Goal: Information Seeking & Learning: Learn about a topic

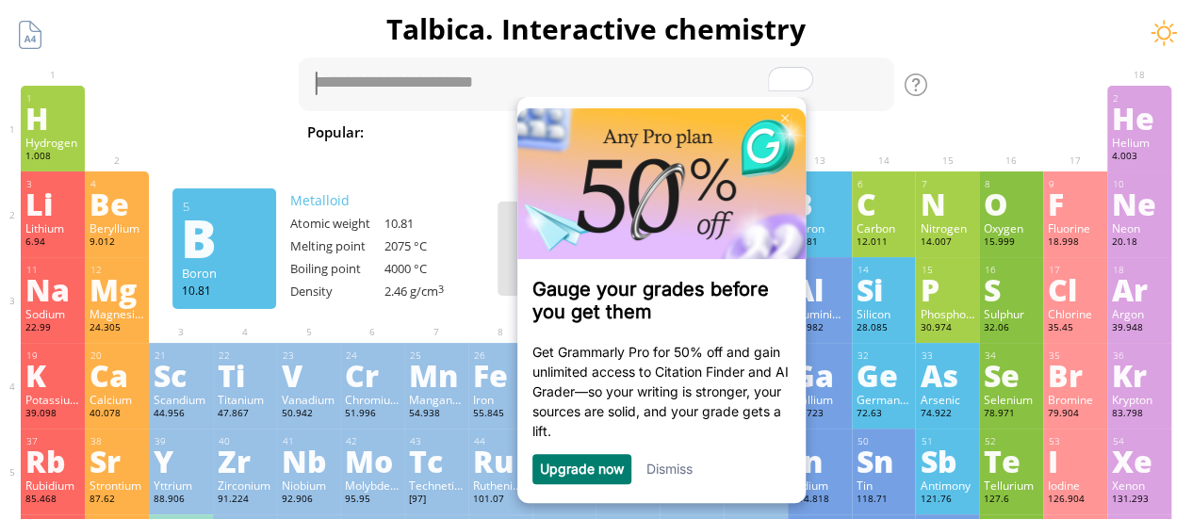
click at [668, 472] on link "Dismiss" at bounding box center [669, 469] width 46 height 16
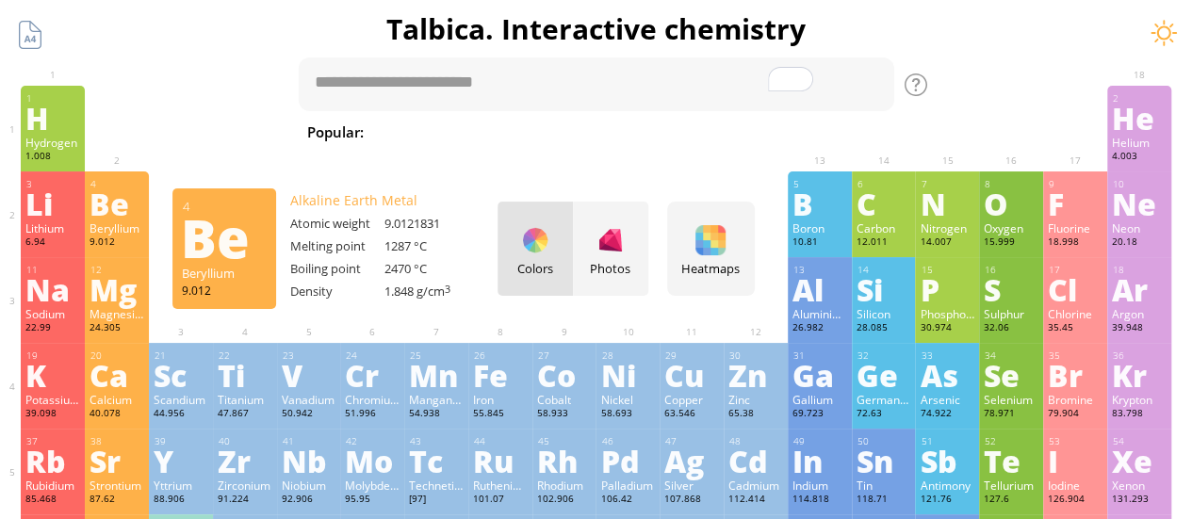
click at [266, 150] on div "1 H Hydrogen 1.008 −1, +1 −1, +1 -259.14 °C -252.87 °C 0.0899 g/l 1s 1 2 He Hel…" at bounding box center [595, 129] width 1149 height 86
click at [544, 239] on div "Colors Photos" at bounding box center [572, 249] width 151 height 94
click at [603, 242] on div "Photos" at bounding box center [610, 249] width 75 height 94
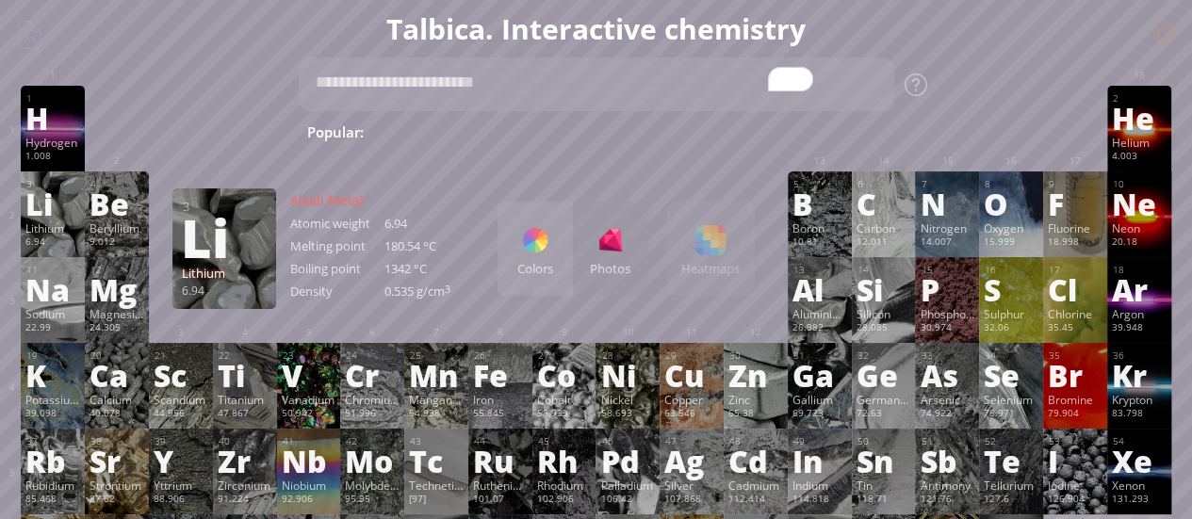
click at [40, 234] on div "Lithium" at bounding box center [52, 227] width 55 height 15
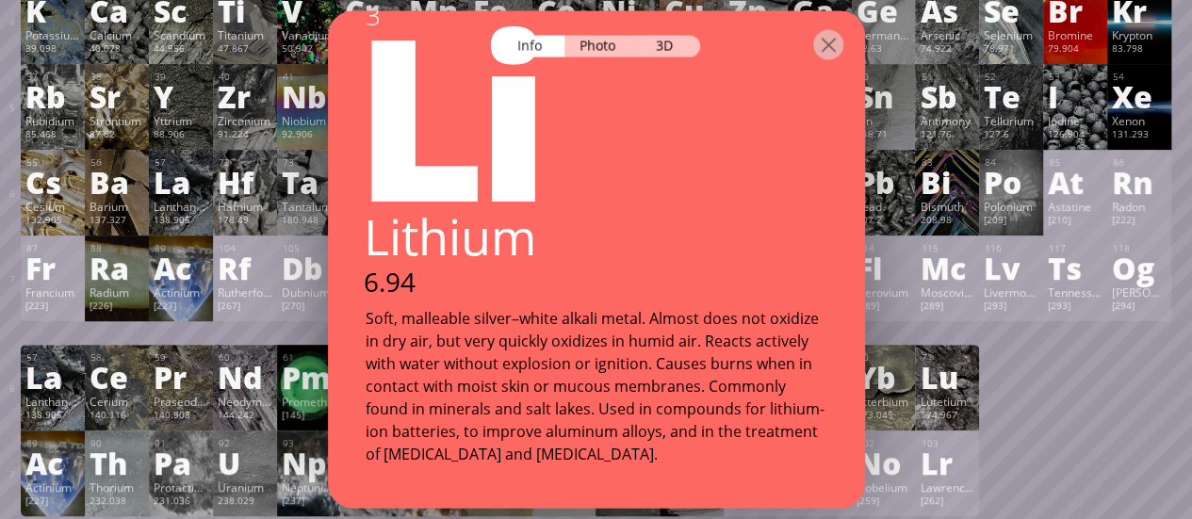
scroll to position [342, 0]
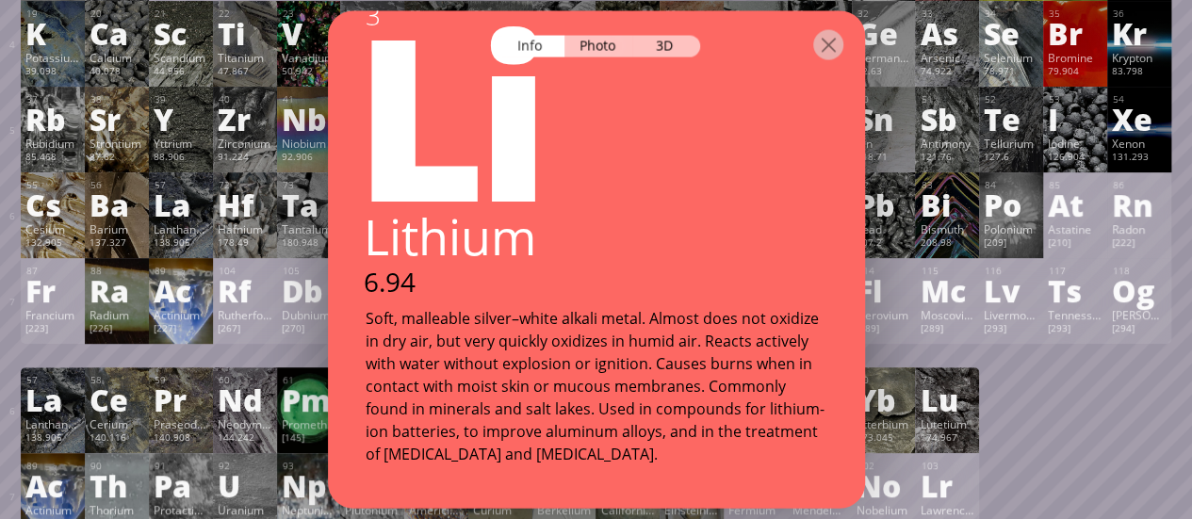
click at [164, 305] on div "Ac" at bounding box center [181, 290] width 55 height 30
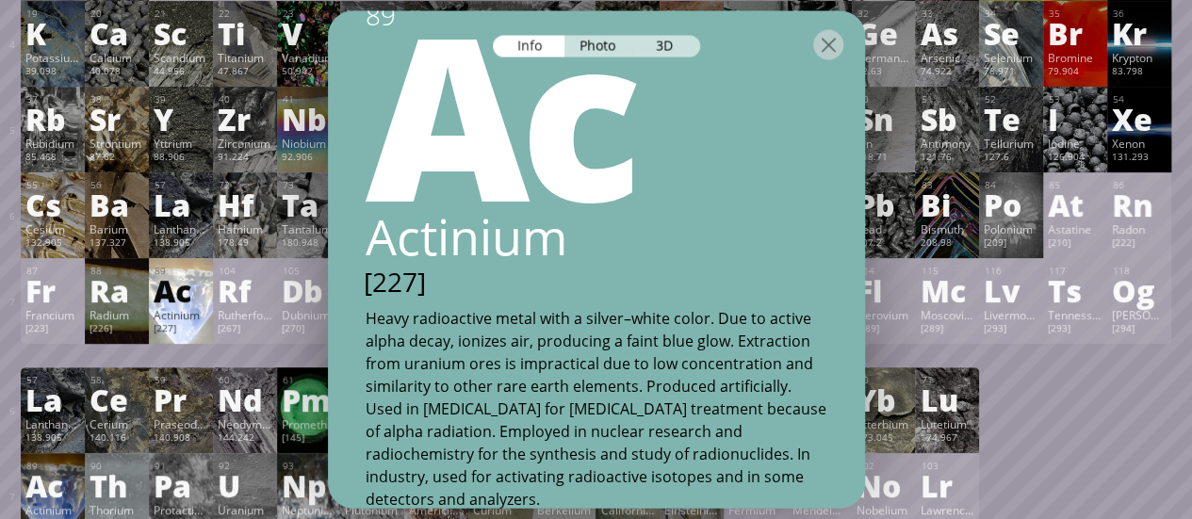
click at [159, 302] on div "Ac" at bounding box center [181, 290] width 55 height 30
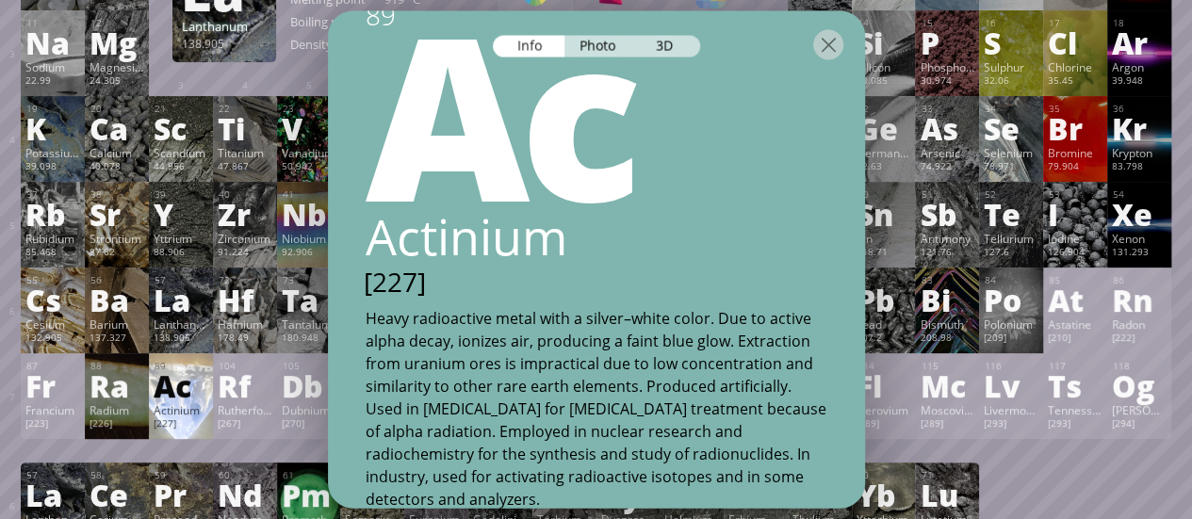
click at [159, 302] on div "La" at bounding box center [181, 299] width 55 height 30
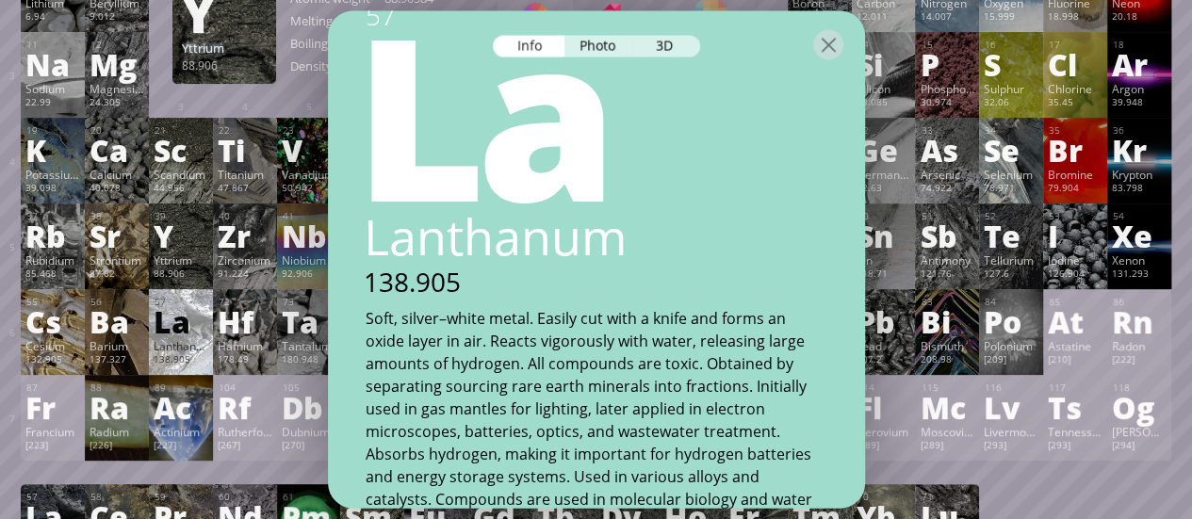
click at [167, 272] on div "88.906" at bounding box center [181, 275] width 55 height 15
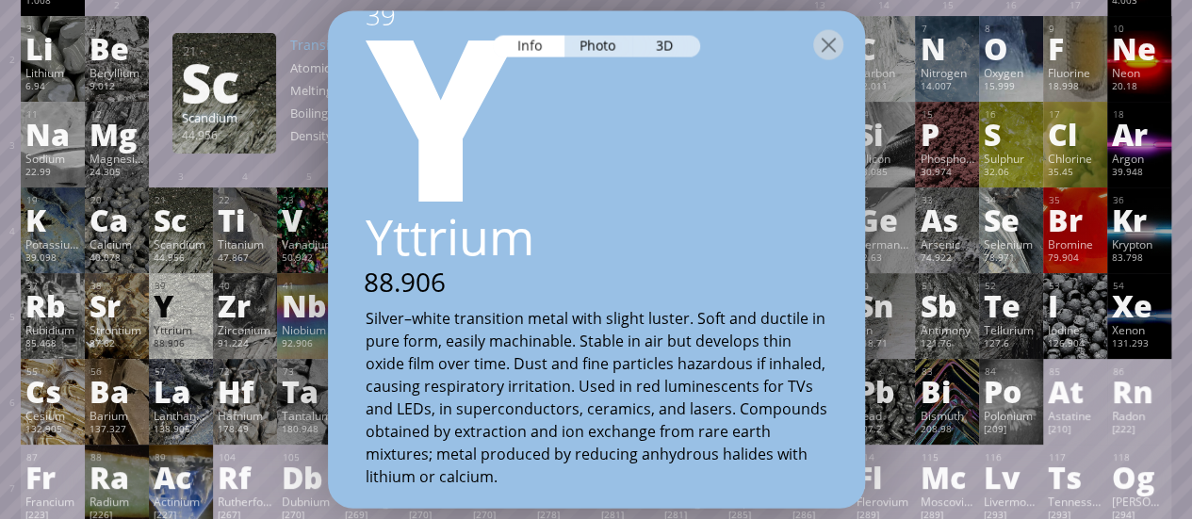
scroll to position [154, 0]
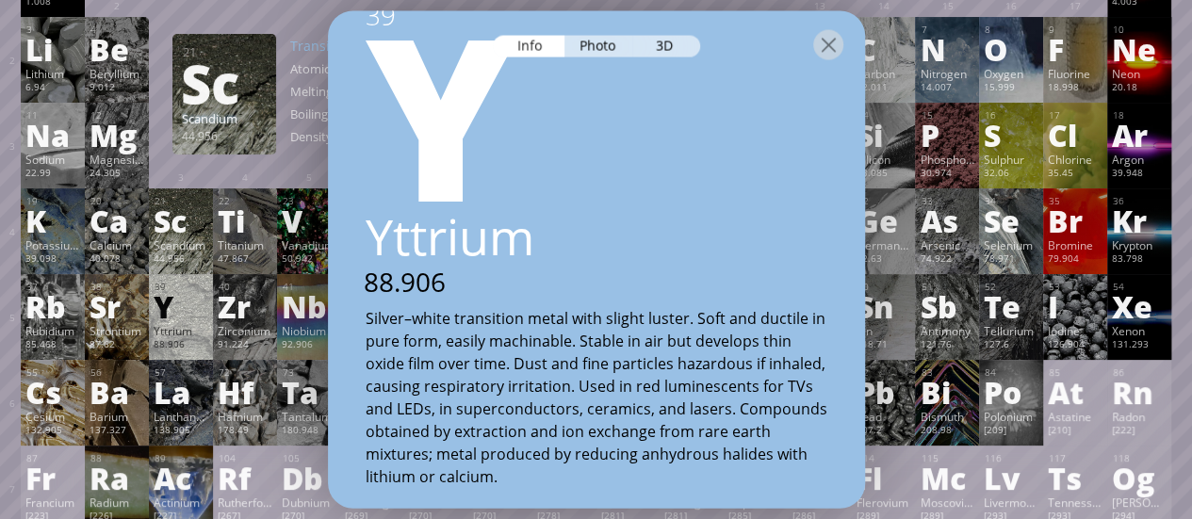
click at [170, 258] on div "44.956" at bounding box center [181, 259] width 55 height 15
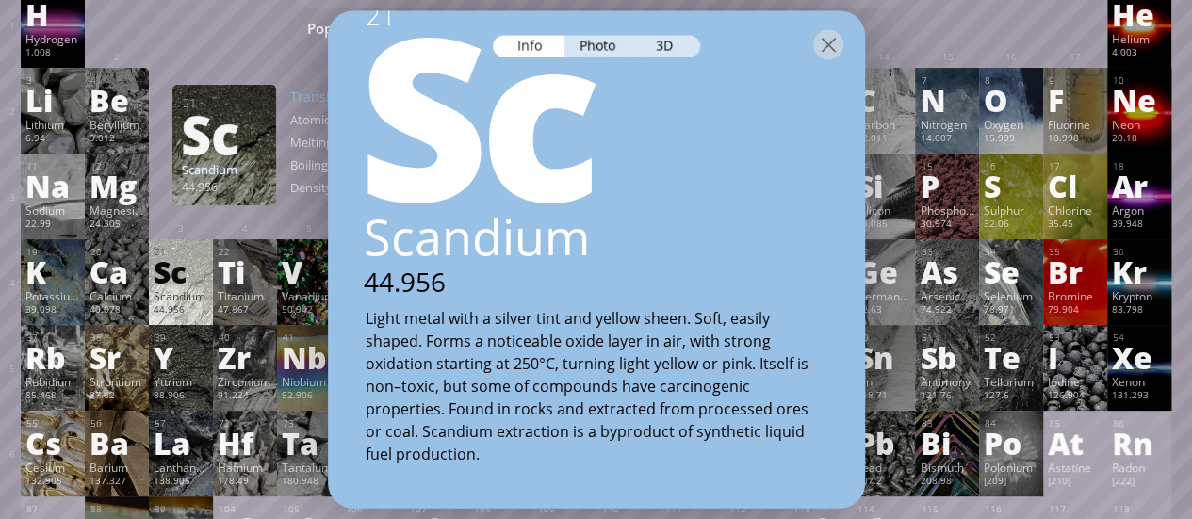
scroll to position [87, 0]
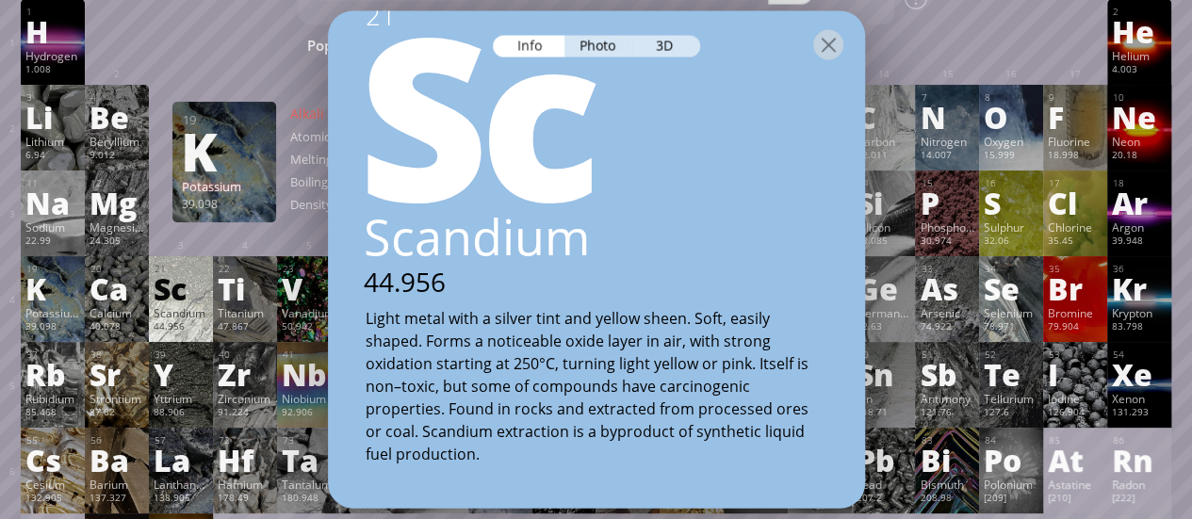
click at [82, 299] on div "19 K Potassium 39.098 −1, +1 −1, +1 63.38 °C 759 °C 0.856 g/cm 3 [Ar]4s 1" at bounding box center [53, 299] width 64 height 86
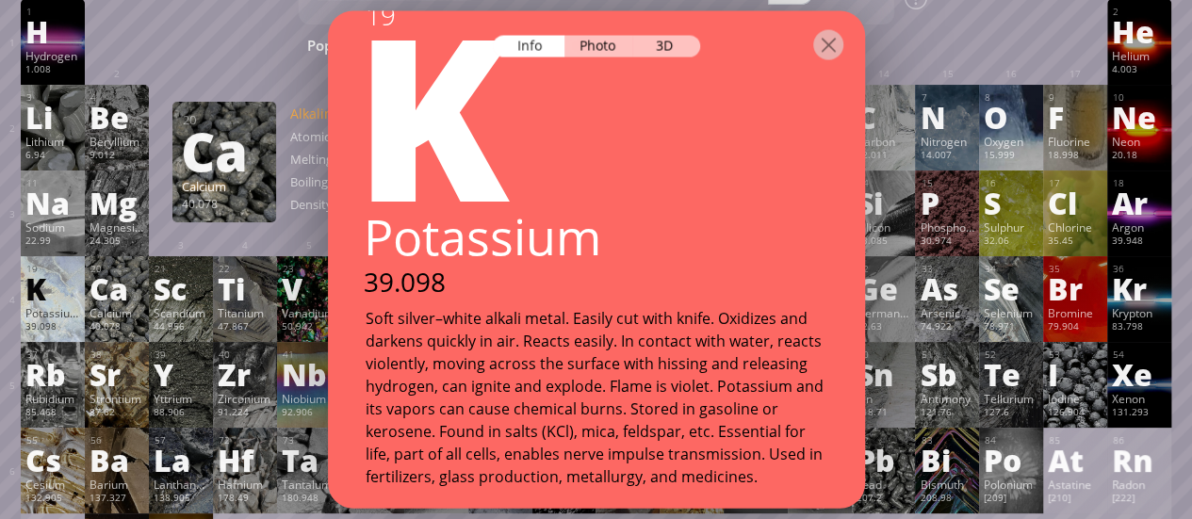
click at [102, 303] on div "Ca" at bounding box center [116, 288] width 55 height 30
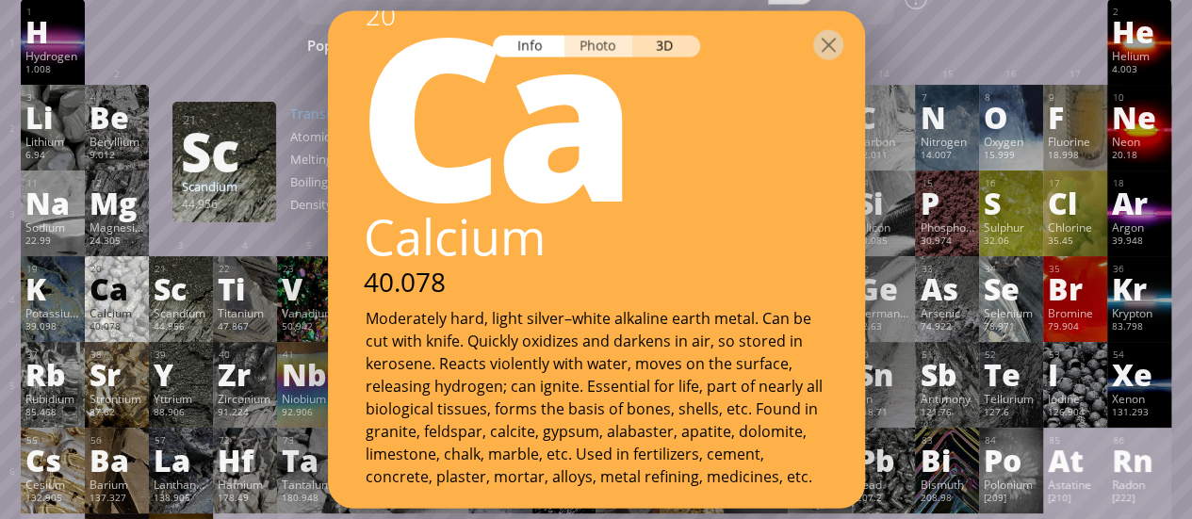
click at [595, 56] on div "Photo" at bounding box center [598, 46] width 68 height 22
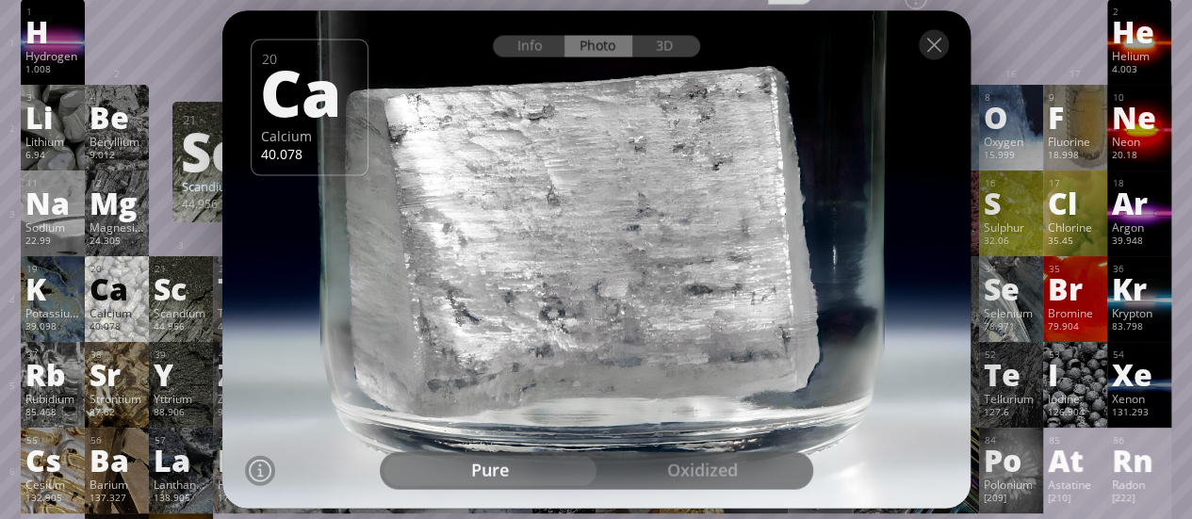
click at [694, 469] on div "oxidized" at bounding box center [702, 471] width 213 height 30
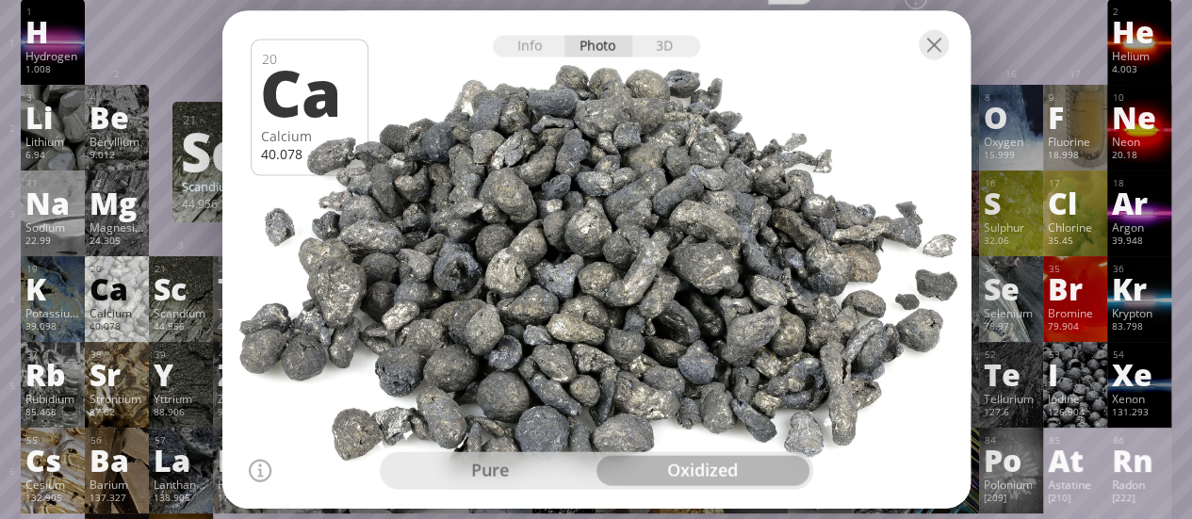
click at [509, 461] on div "pure" at bounding box center [489, 471] width 213 height 30
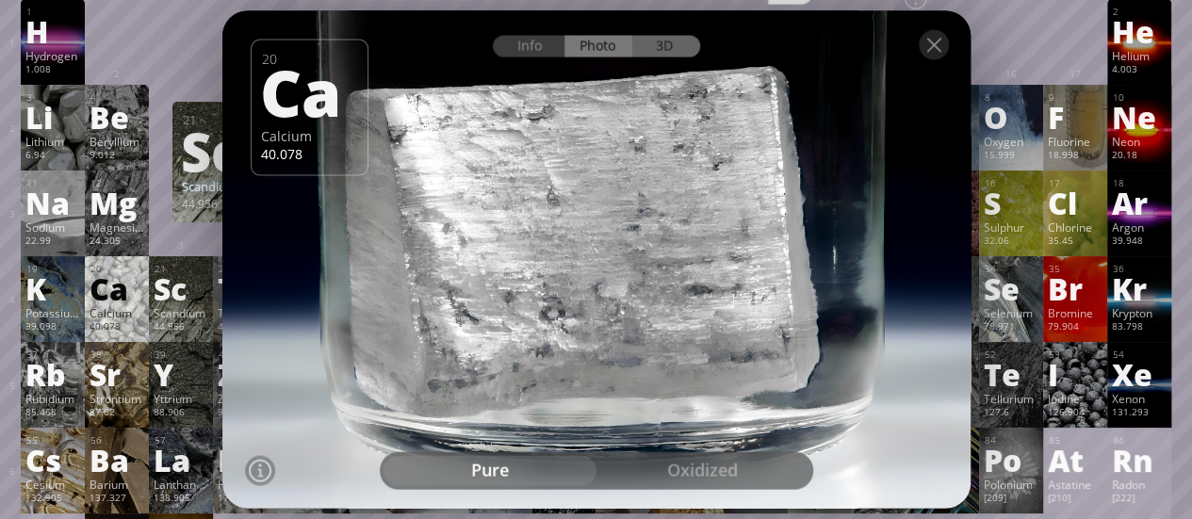
click at [656, 49] on div "3D" at bounding box center [666, 46] width 68 height 22
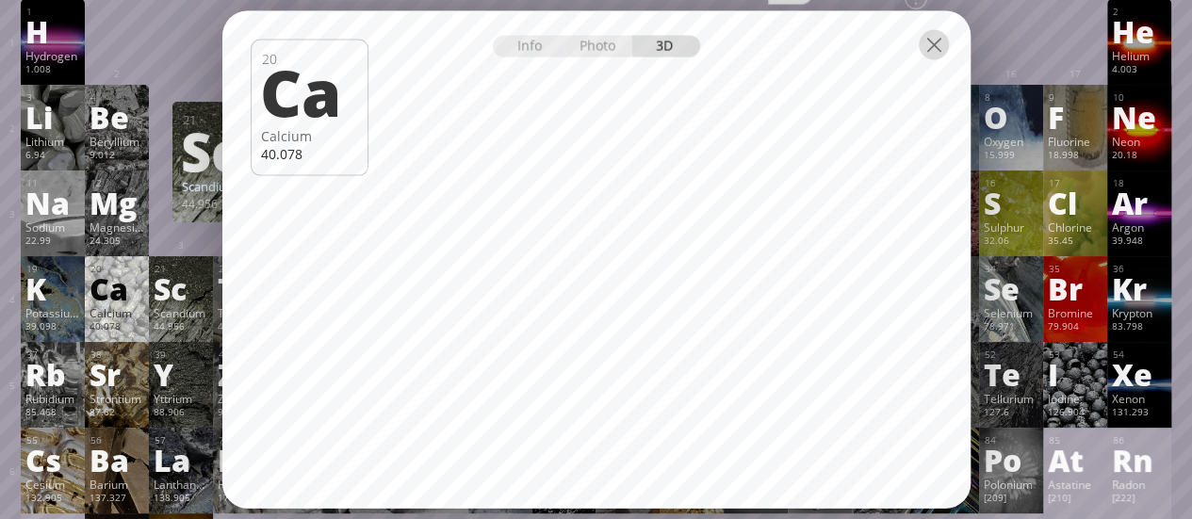
click at [926, 51] on div at bounding box center [933, 44] width 30 height 30
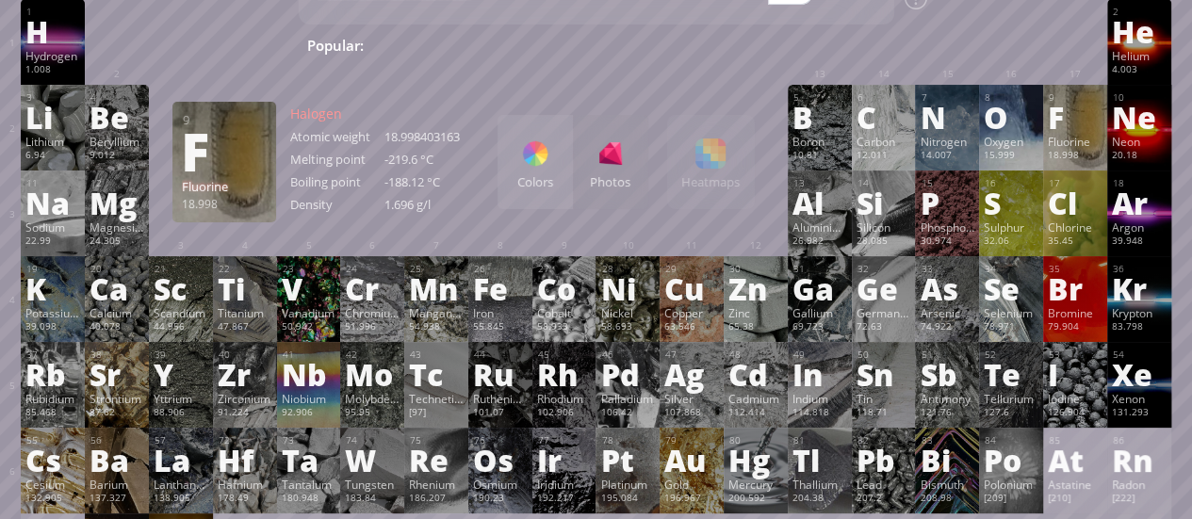
click at [1057, 149] on div "9 F Fluorine 18.998 −1 −1 -219.6 °C -188.12 °C 1.696 g/l [He]2s 2 2p 5" at bounding box center [1075, 128] width 64 height 86
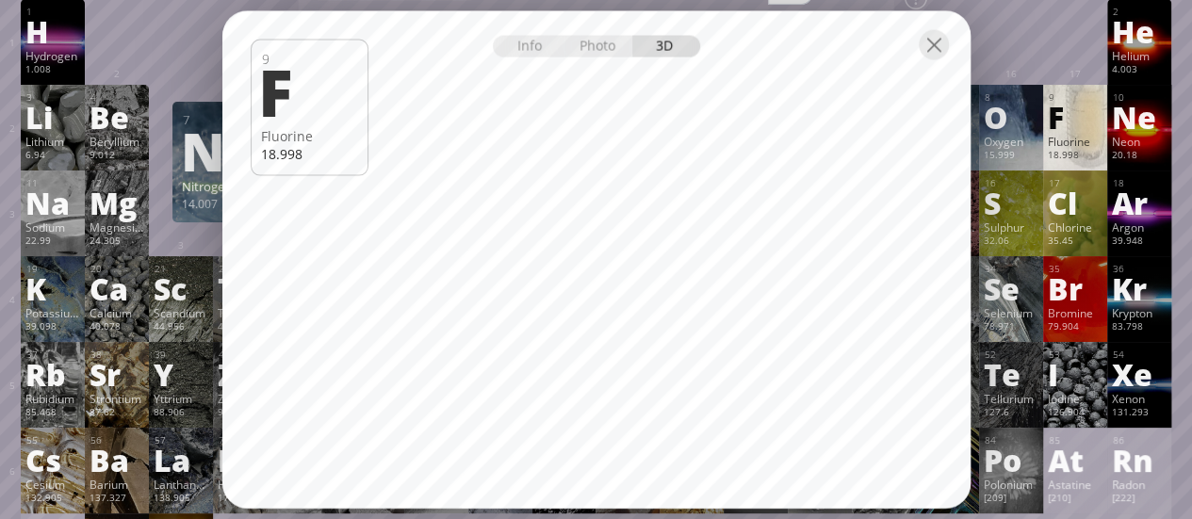
click at [935, 54] on div at bounding box center [933, 44] width 30 height 30
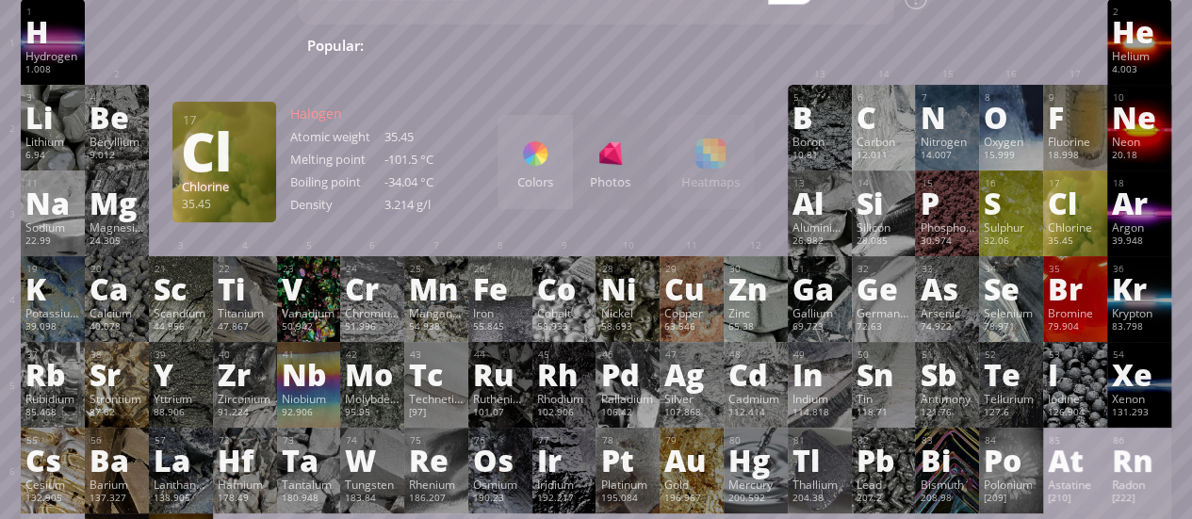
click at [1089, 193] on div "Cl" at bounding box center [1074, 202] width 55 height 30
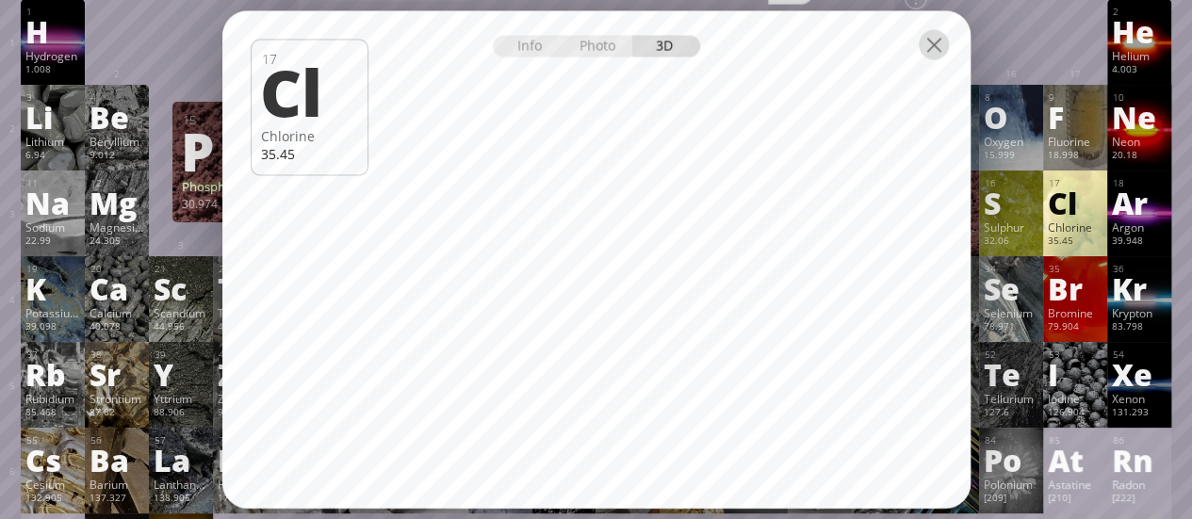
click at [936, 52] on div at bounding box center [933, 44] width 30 height 30
click at [930, 44] on div at bounding box center [933, 44] width 30 height 30
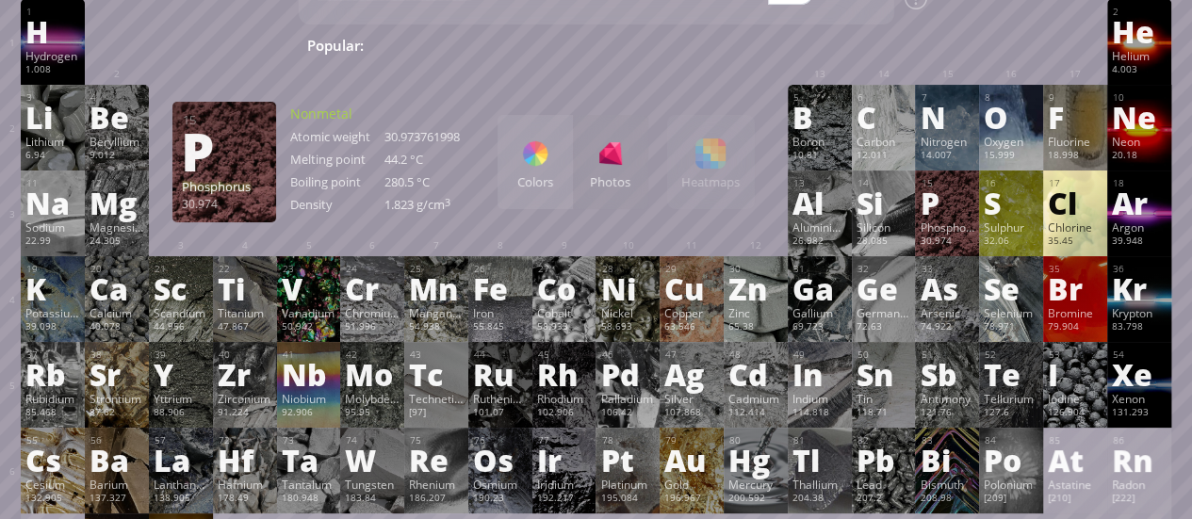
click at [930, 44] on div at bounding box center [933, 44] width 30 height 30
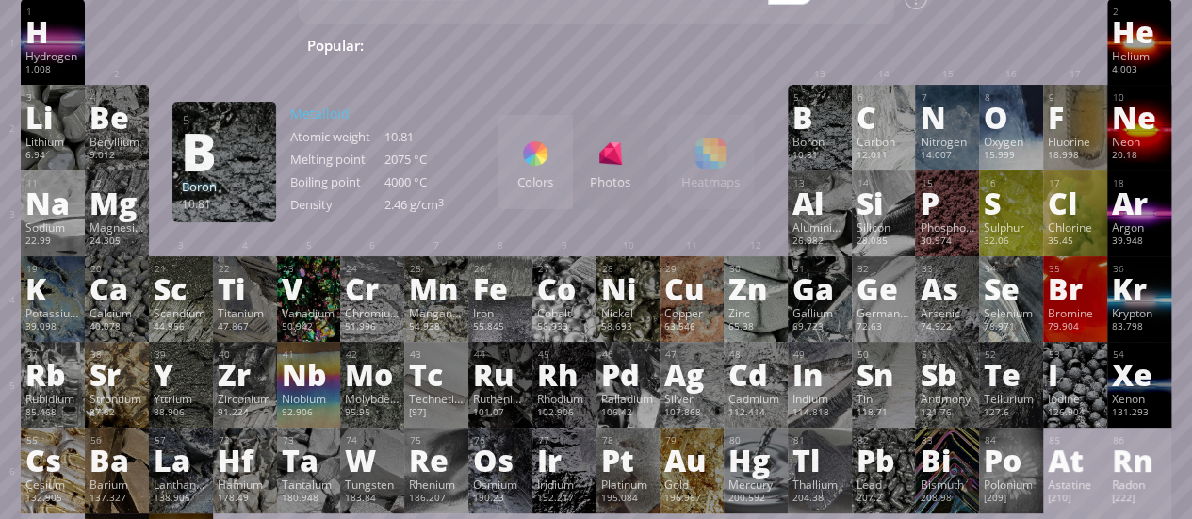
scroll to position [0, 0]
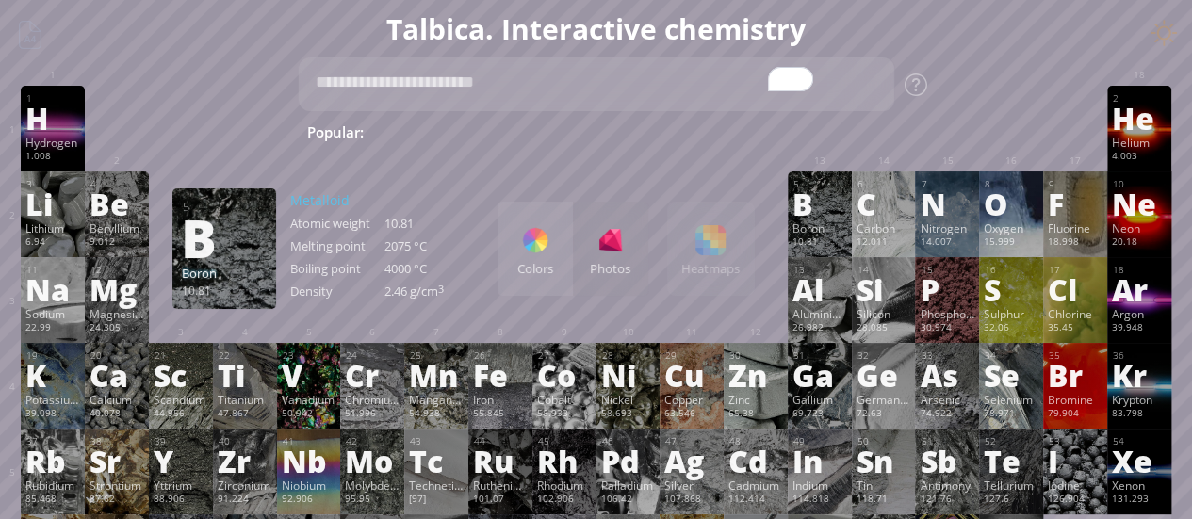
click at [452, 93] on textarea "To enrich screen reader interactions, please activate Accessibility in Grammarl…" at bounding box center [596, 84] width 596 height 54
type textarea "*"
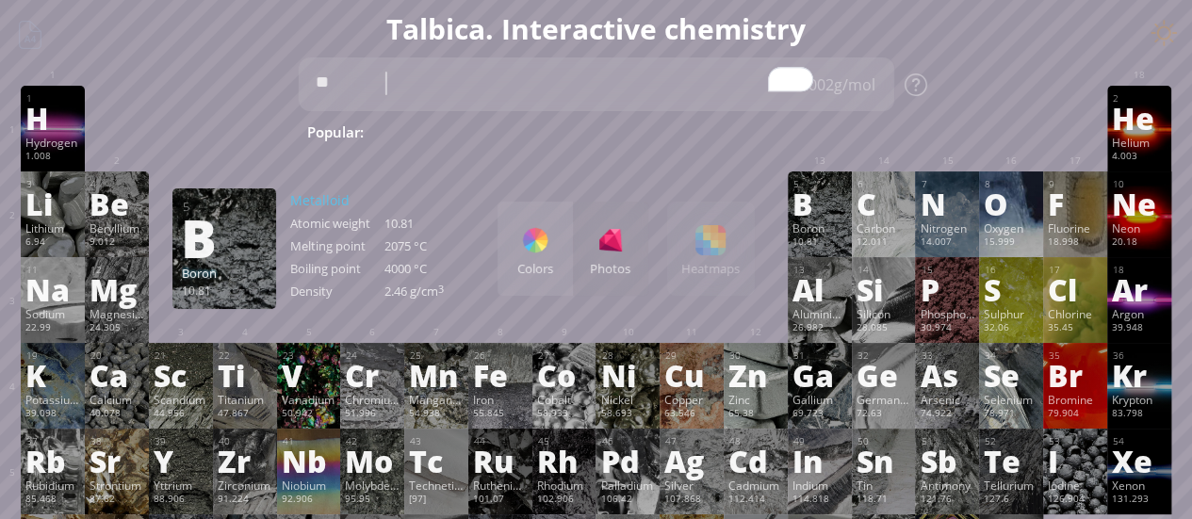
type textarea "*"
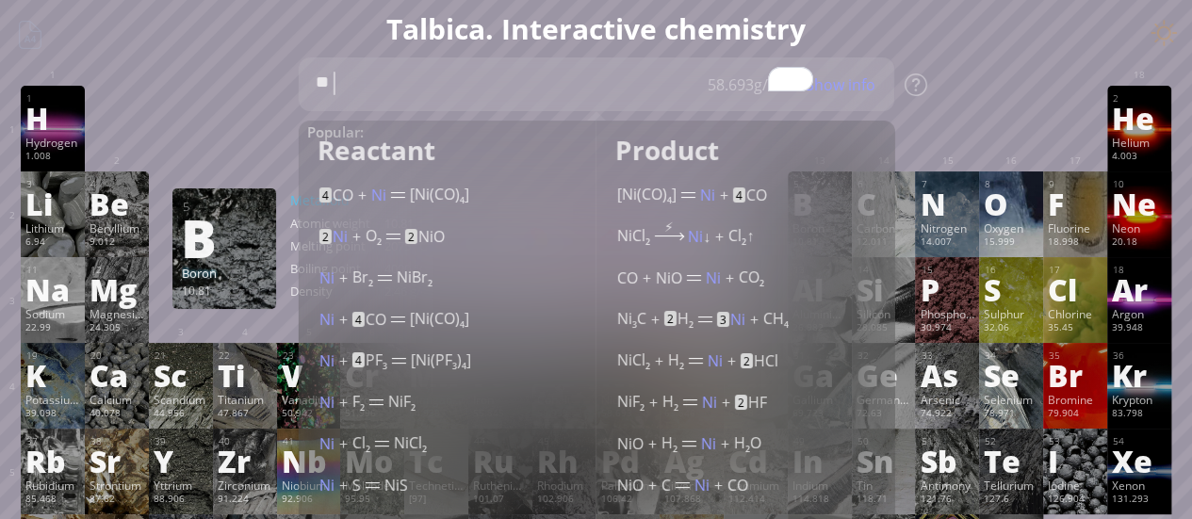
type textarea "*"
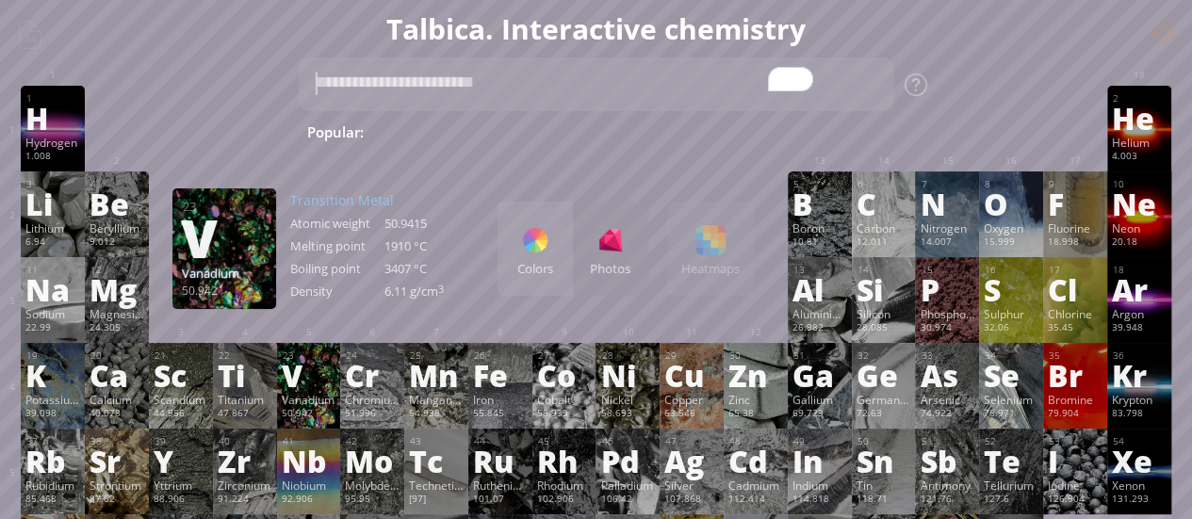
click at [206, 265] on div "Vanadium" at bounding box center [224, 273] width 85 height 17
click at [209, 125] on div "1 H Hydrogen 1.008 −1, +1 −1, +1 -259.14 °C -252.87 °C 0.0899 g/l 1s 1 2 He Hel…" at bounding box center [595, 129] width 1149 height 86
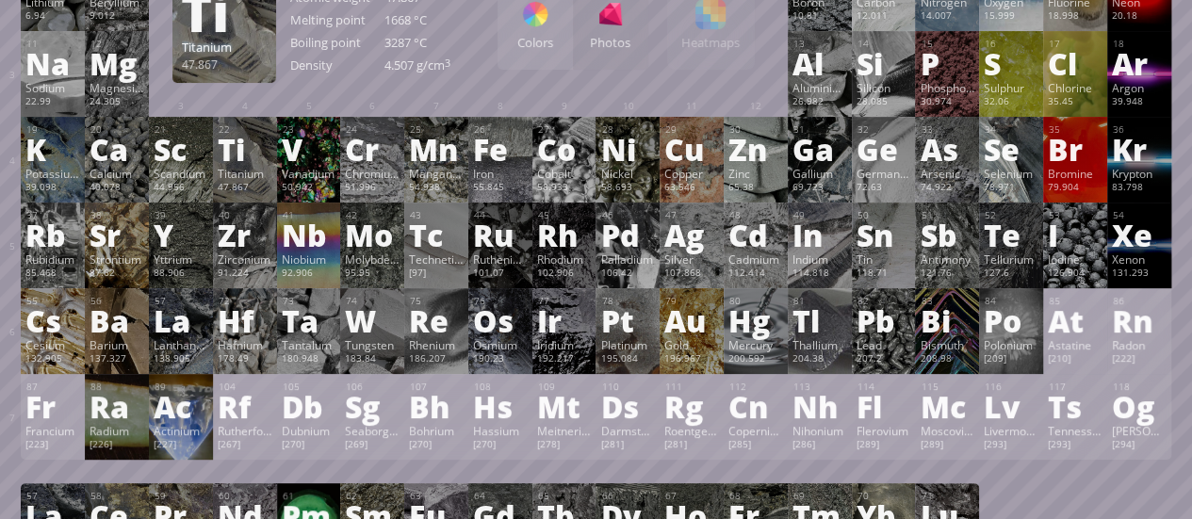
scroll to position [225, 0]
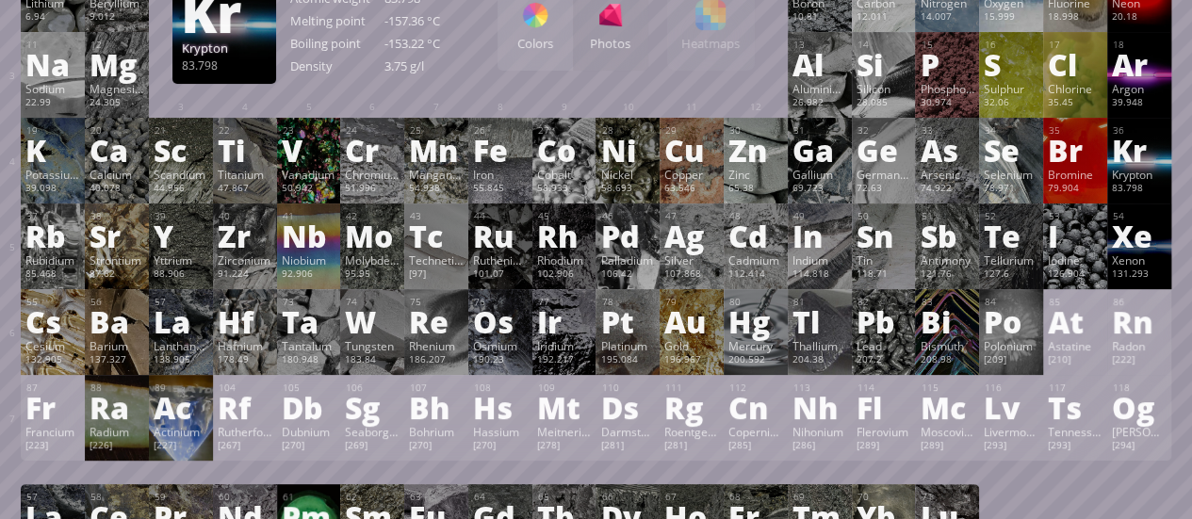
click at [1143, 151] on div "Kr" at bounding box center [1138, 150] width 55 height 30
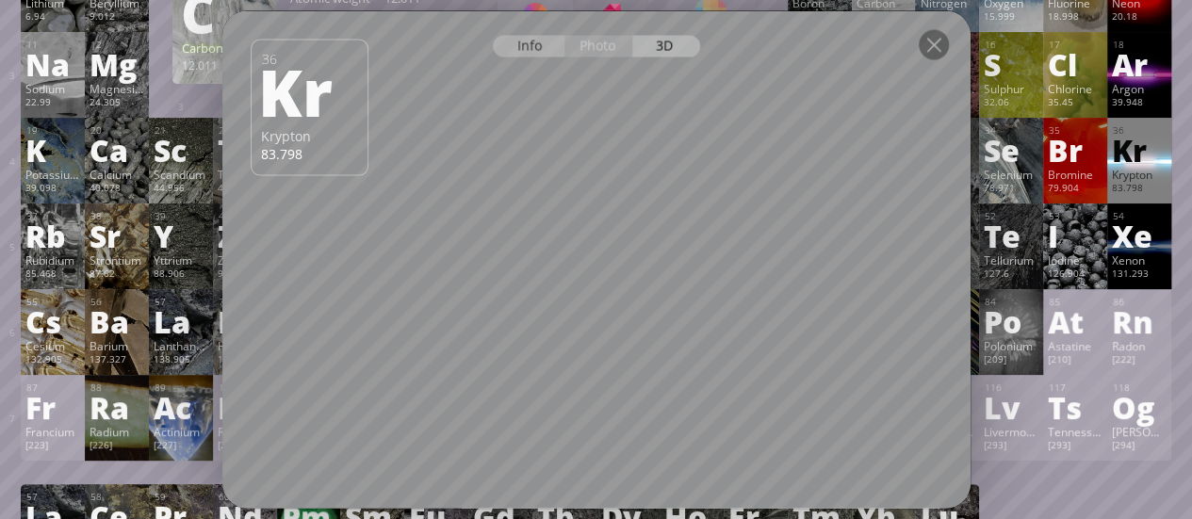
click at [527, 52] on div "Info" at bounding box center [529, 46] width 73 height 22
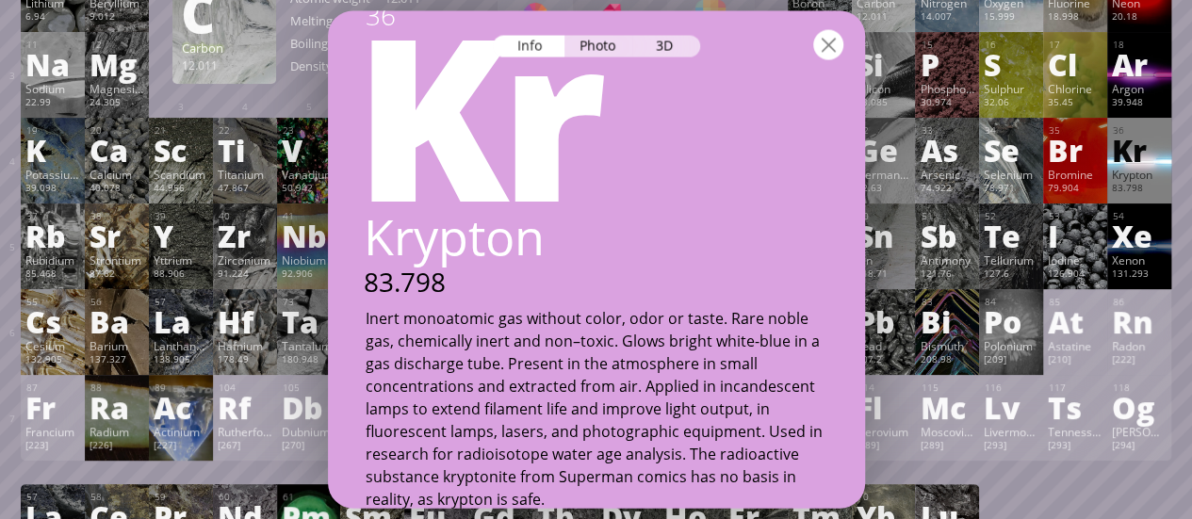
click at [819, 43] on div at bounding box center [828, 44] width 30 height 30
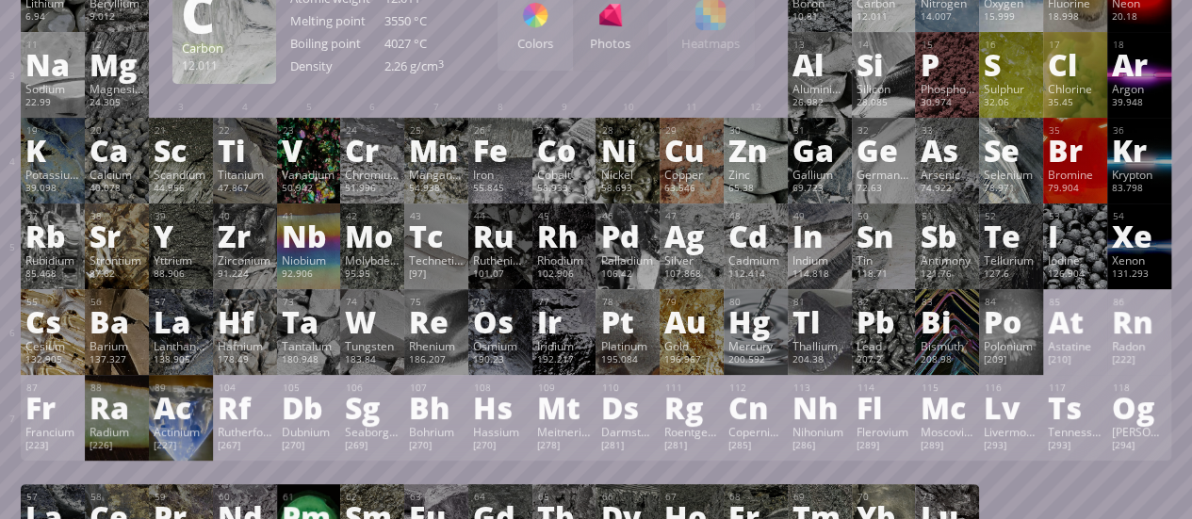
scroll to position [0, 0]
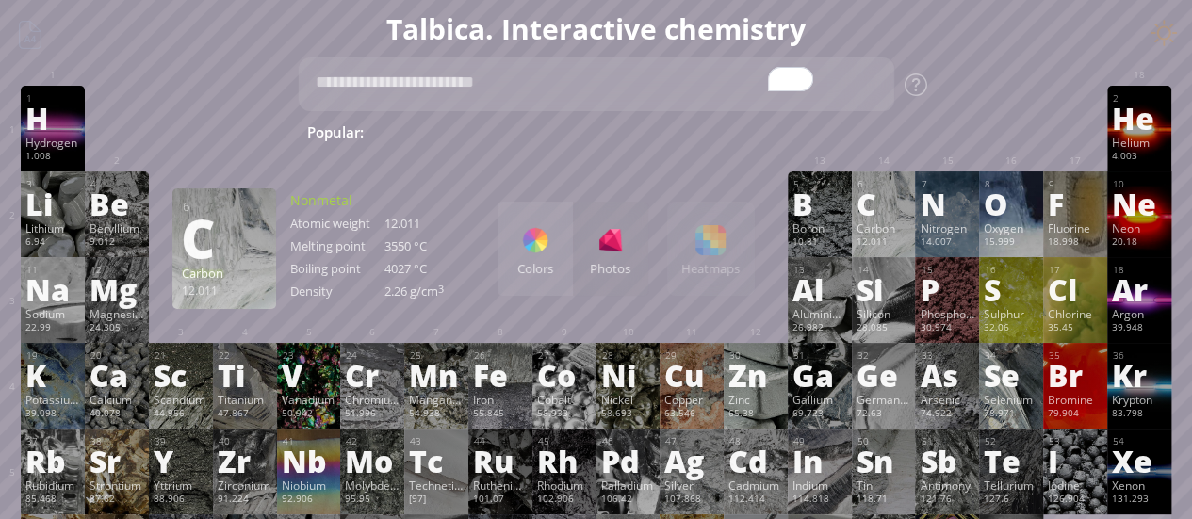
click at [473, 88] on textarea "To enrich screen reader interactions, please activate Accessibility in Grammarl…" at bounding box center [596, 84] width 596 height 54
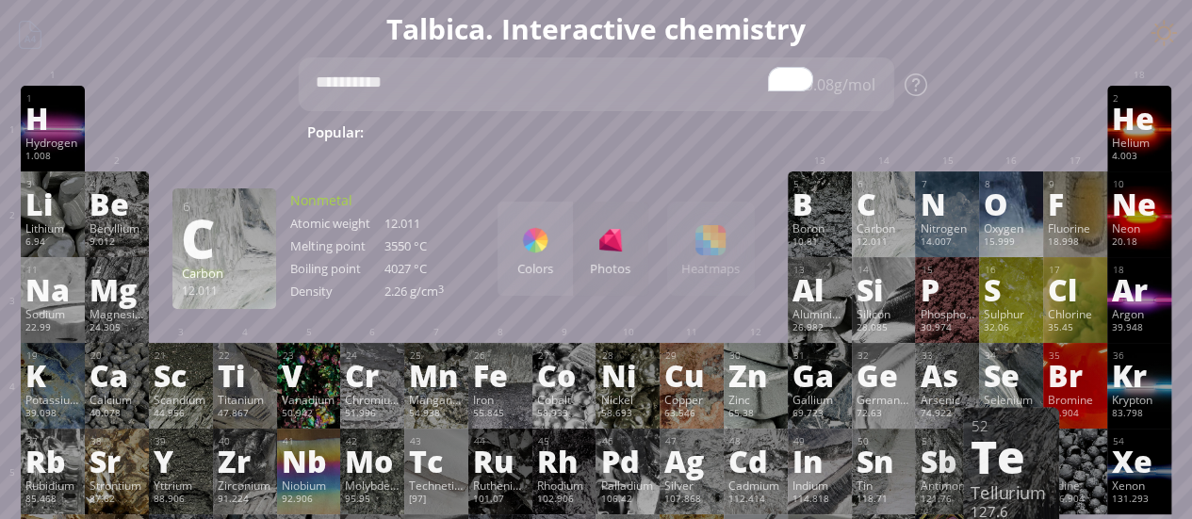
type textarea "**********"
